Goal: Information Seeking & Learning: Learn about a topic

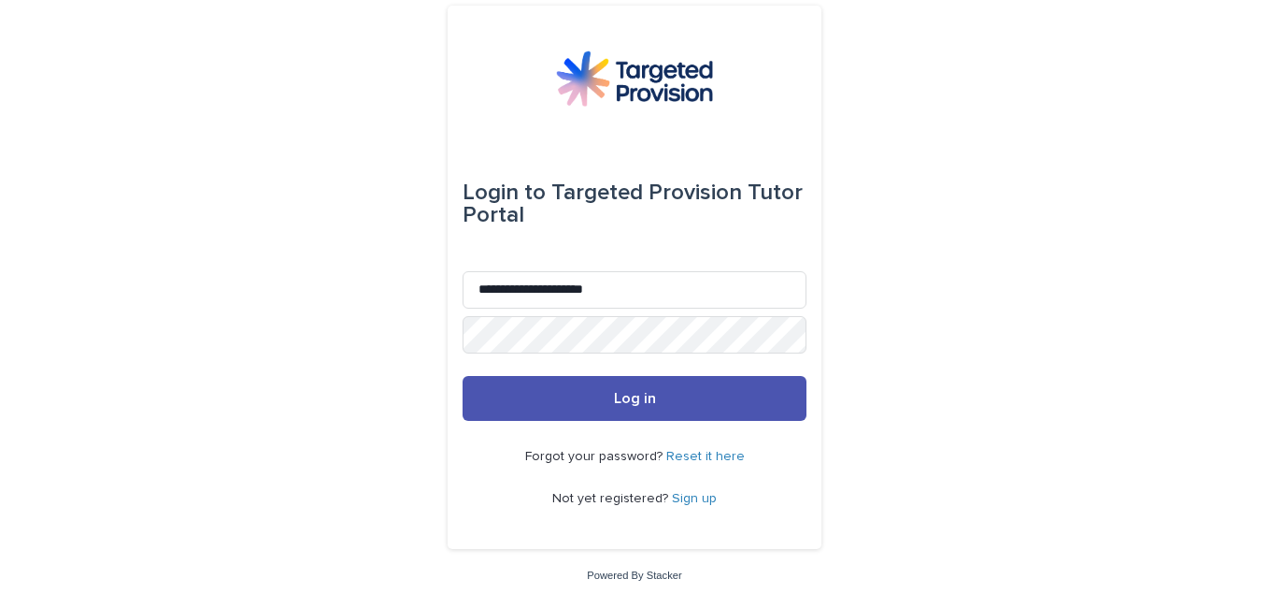
click at [630, 405] on span "Log in" at bounding box center [635, 398] width 42 height 15
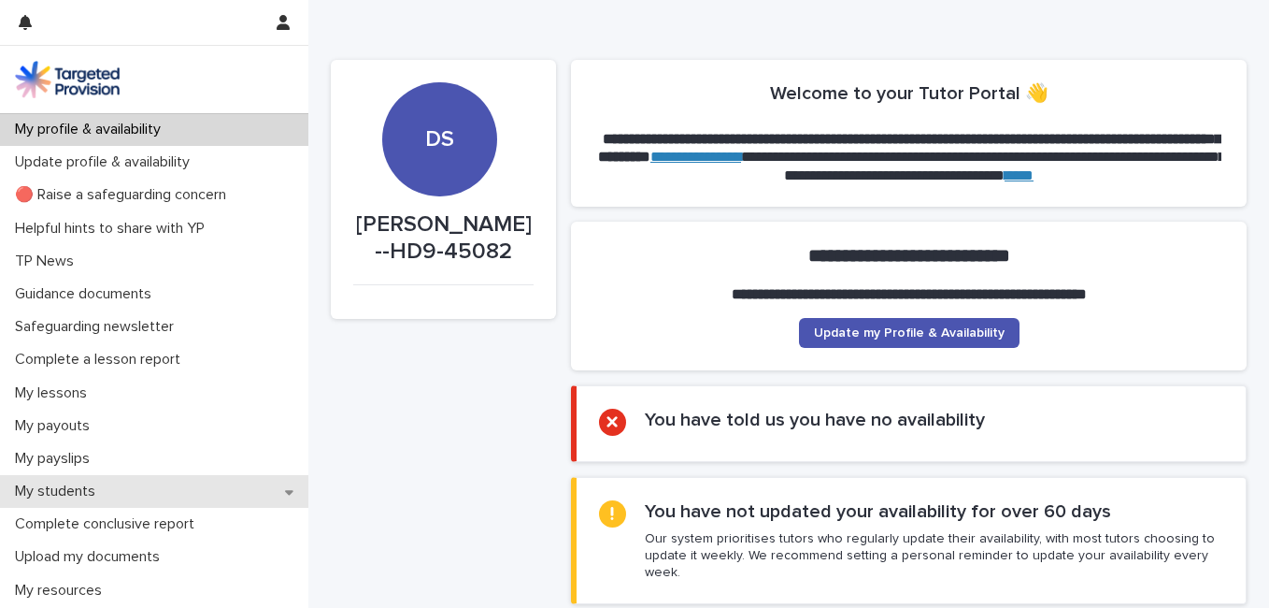
click at [62, 485] on p "My students" at bounding box center [58, 491] width 103 height 18
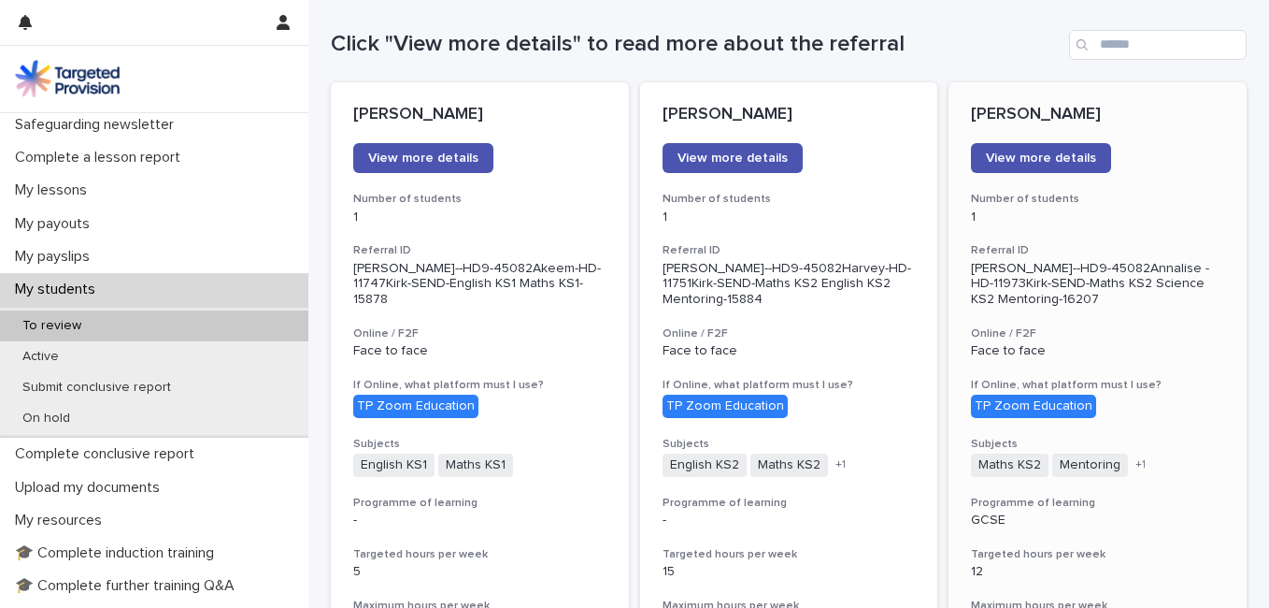
scroll to position [192, 0]
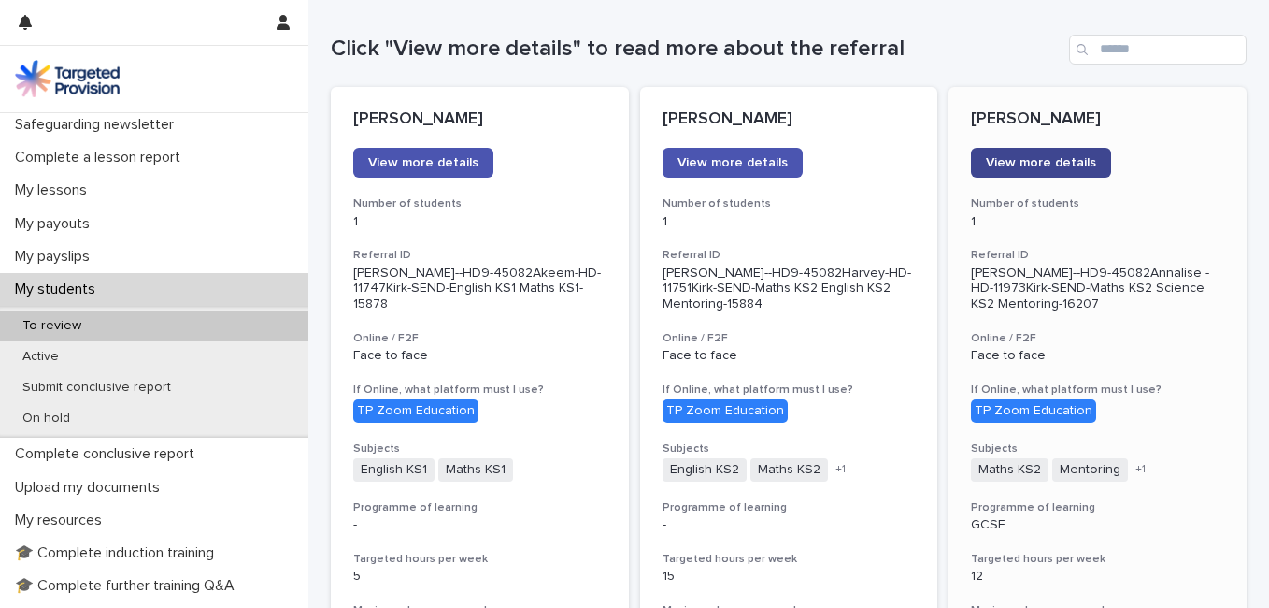
click at [1020, 155] on link "View more details" at bounding box center [1041, 163] width 140 height 30
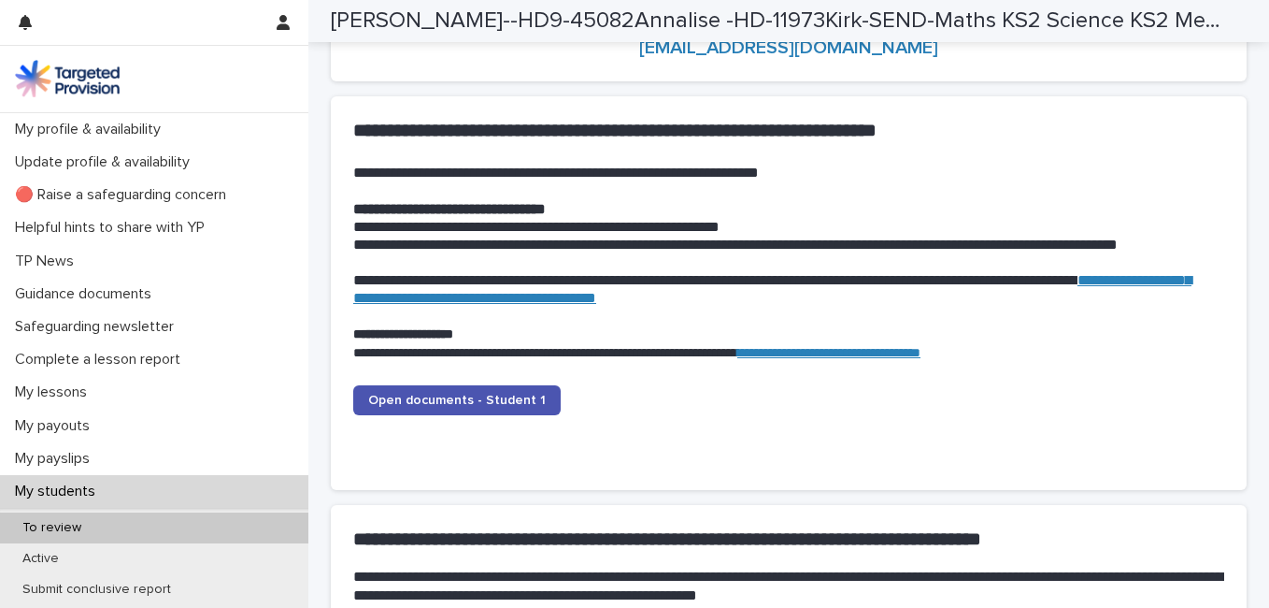
scroll to position [1791, 0]
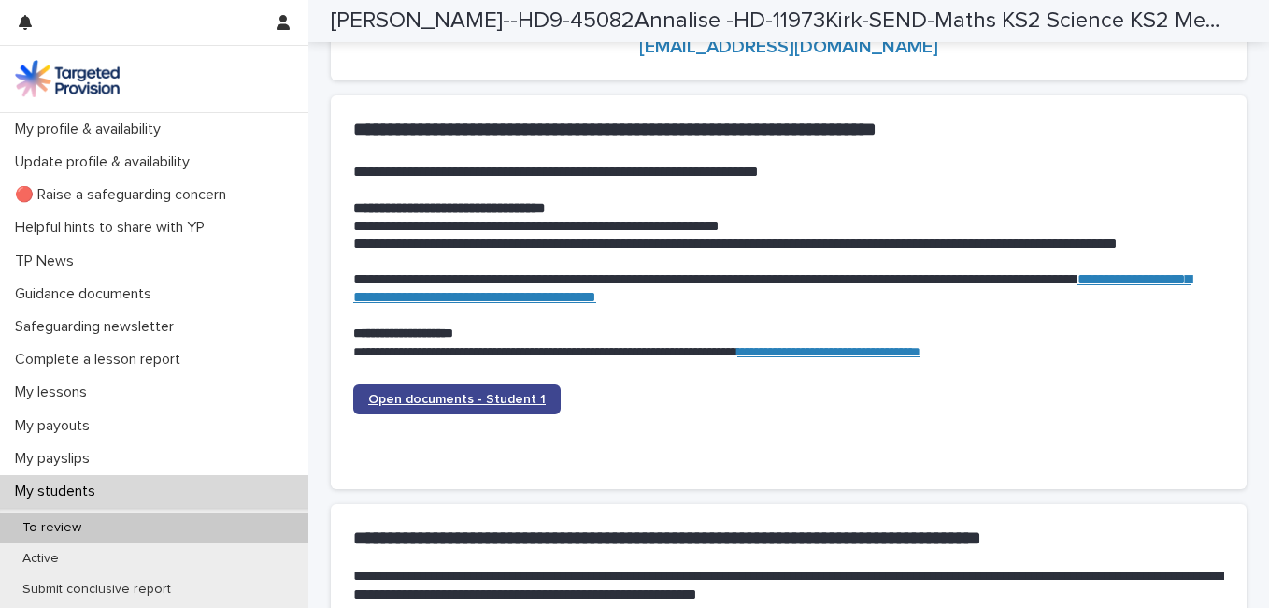
click at [482, 394] on span "Open documents - Student 1" at bounding box center [457, 399] width 178 height 13
click at [445, 402] on span "Open documents - Student 1" at bounding box center [457, 399] width 178 height 13
